Goal: Information Seeking & Learning: Learn about a topic

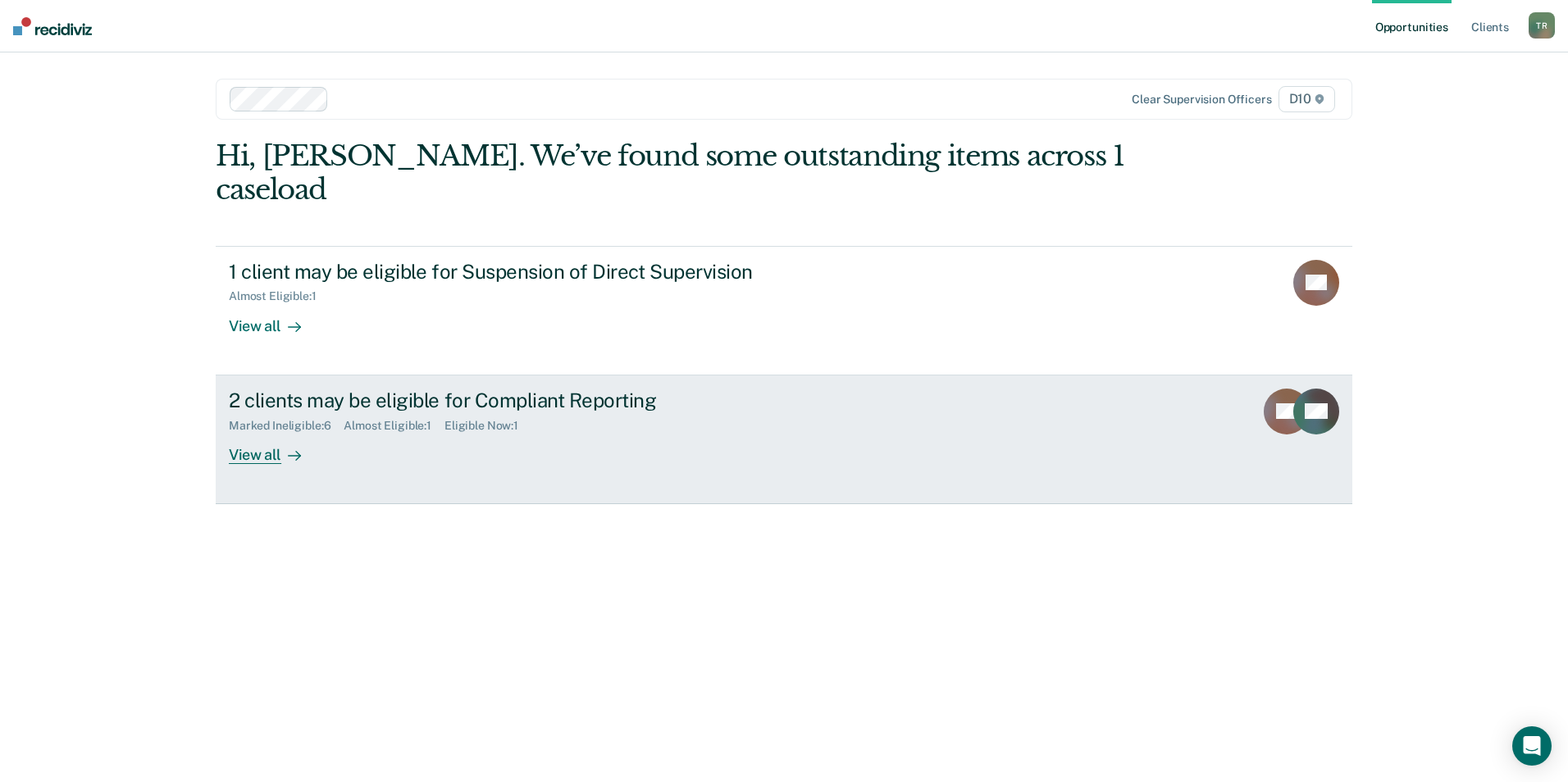
click at [505, 389] on div "2 clients may be eligible for Compliant Reporting" at bounding box center [516, 400] width 576 height 24
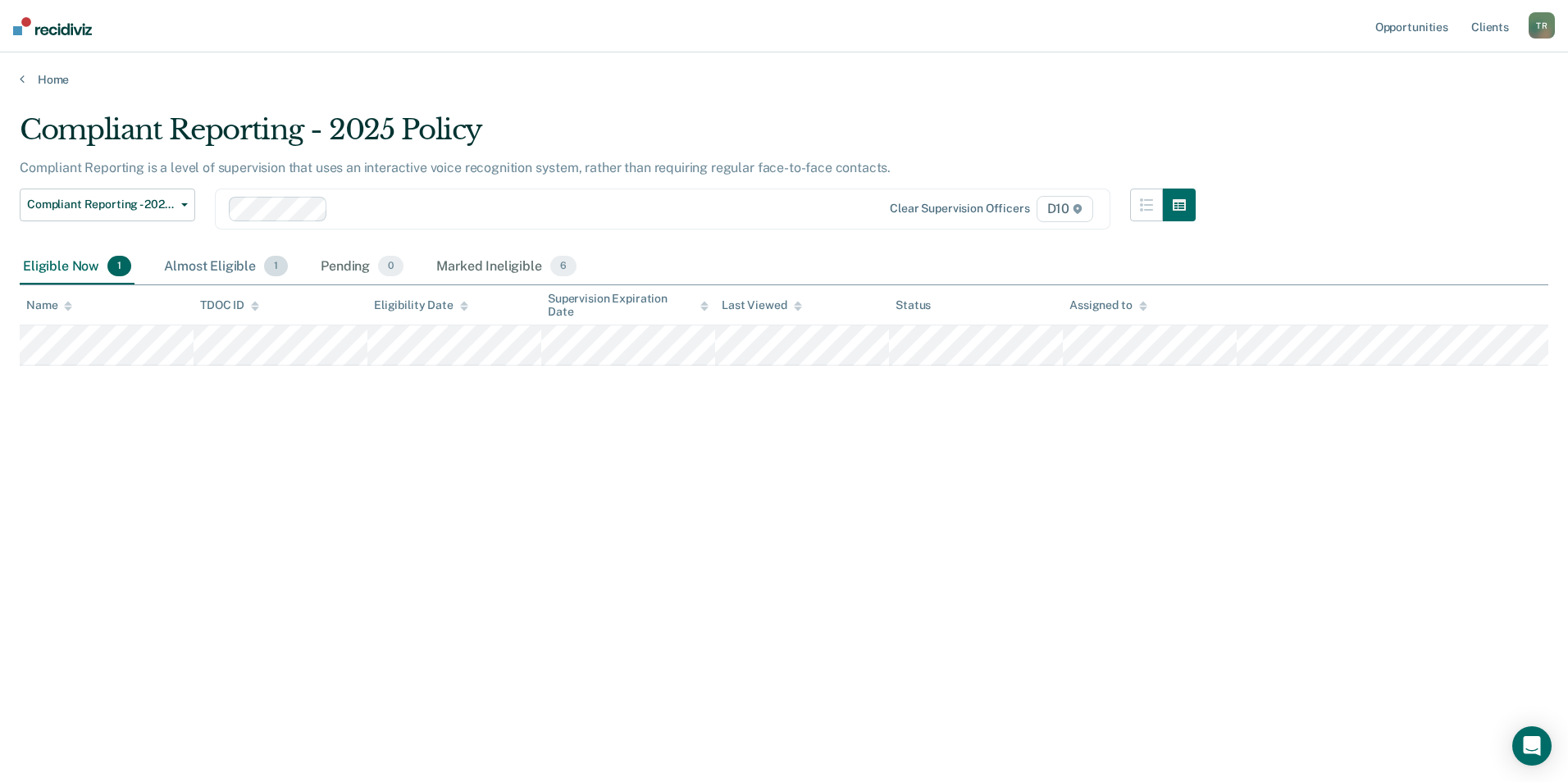
click at [215, 266] on div "Almost Eligible 1" at bounding box center [226, 267] width 131 height 36
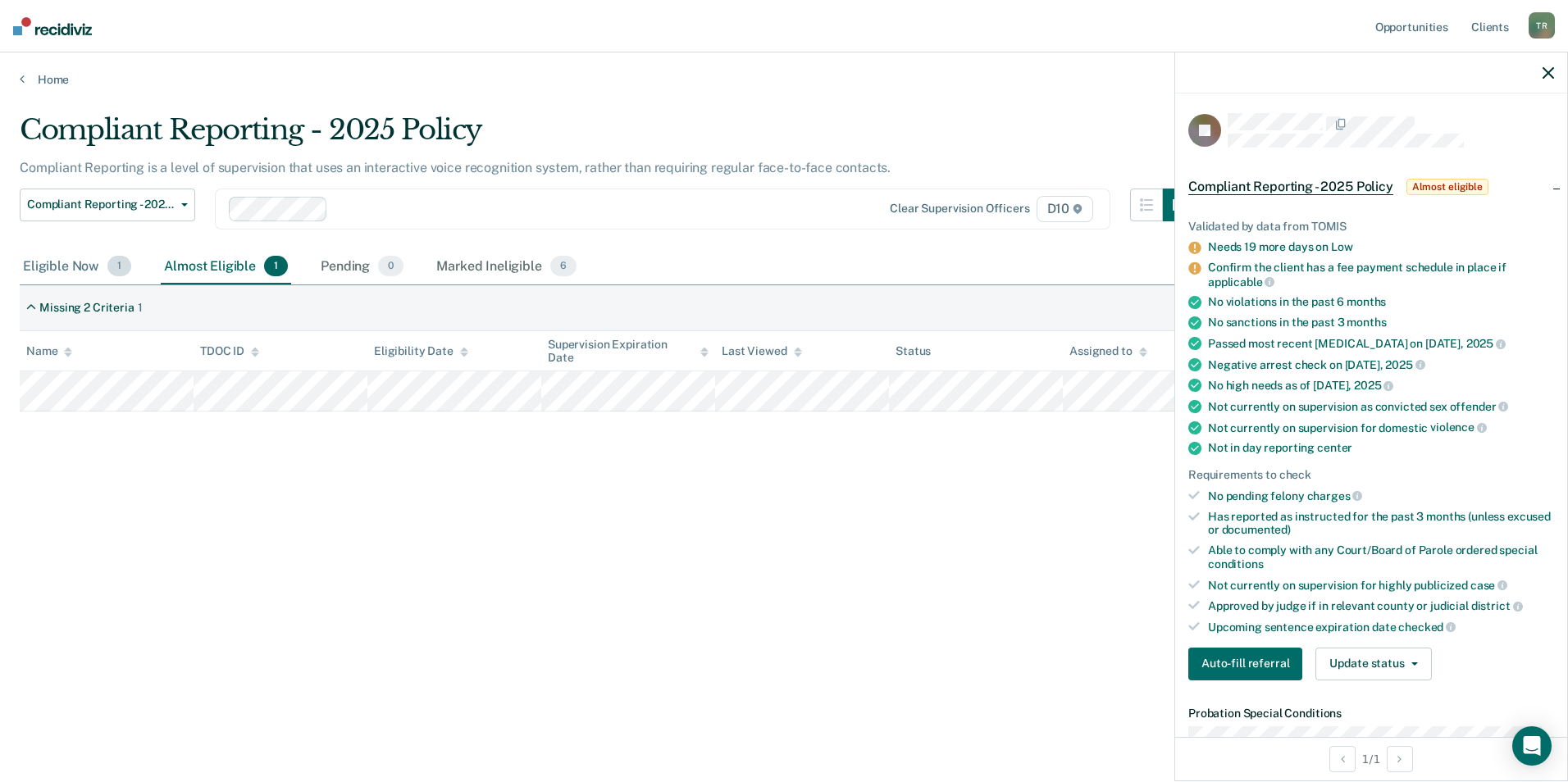
click at [51, 262] on div "Eligible Now 1" at bounding box center [78, 267] width 115 height 36
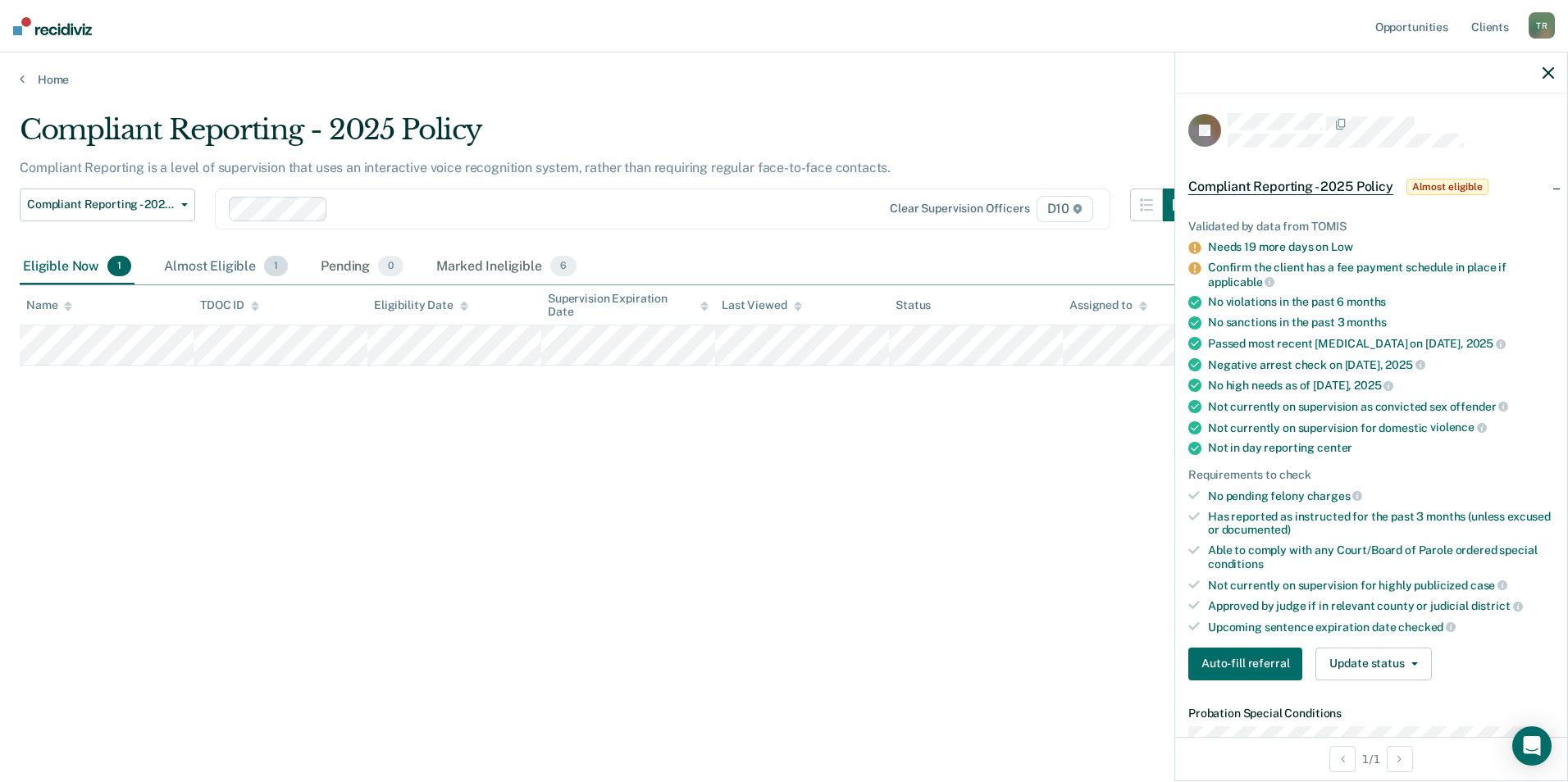
click at [207, 260] on div "Almost Eligible 1" at bounding box center [226, 267] width 131 height 36
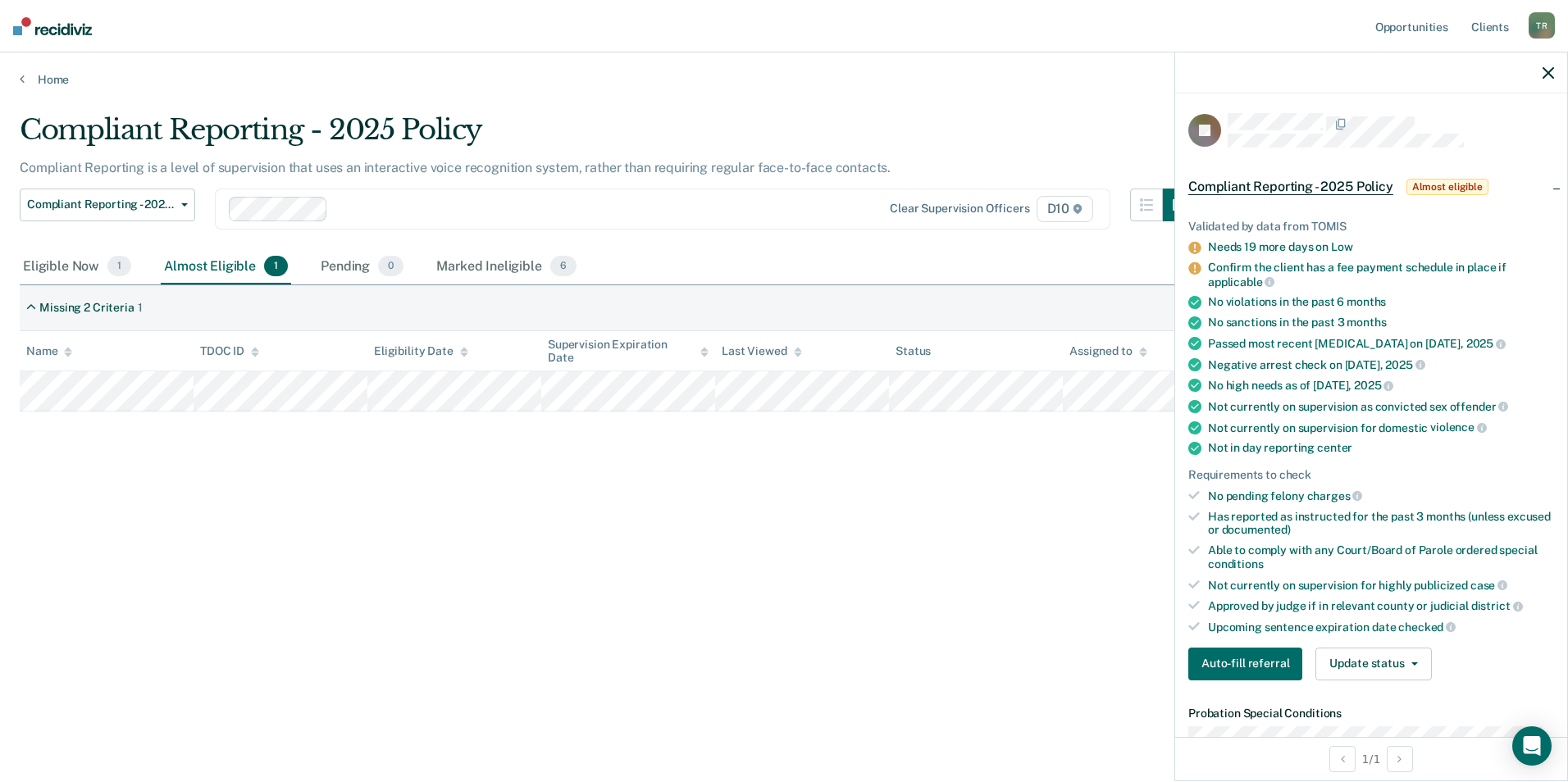
click at [750, 224] on div "Clear supervision officers D10" at bounding box center [662, 208] width 896 height 41
